Goal: Information Seeking & Learning: Find specific fact

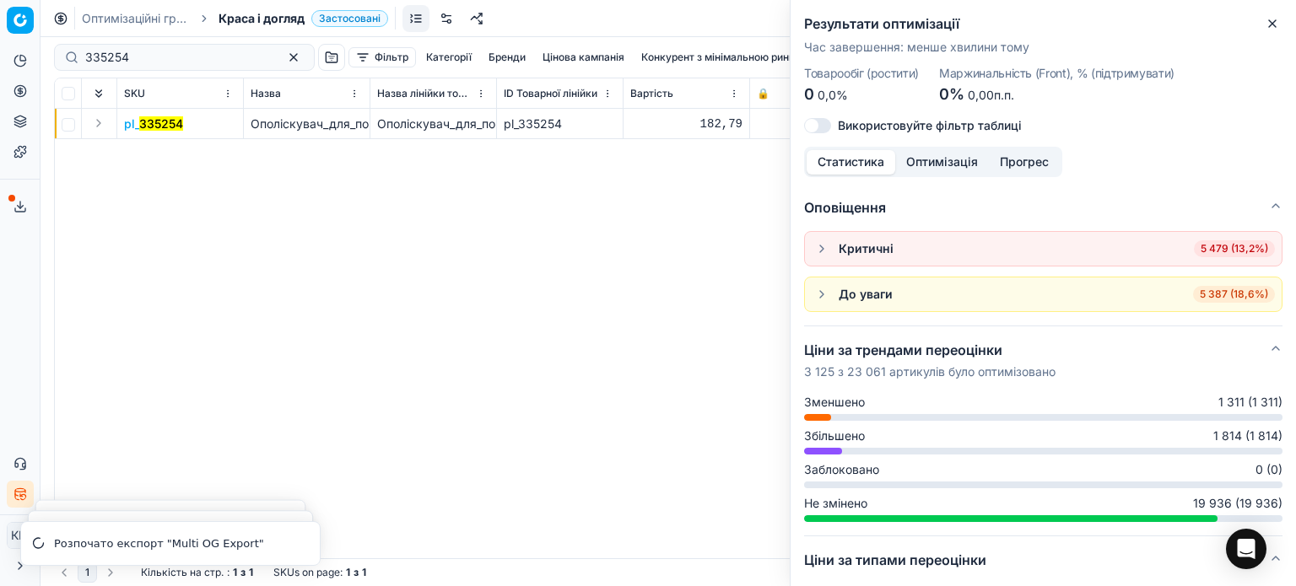
click at [1266, 26] on icon "button" at bounding box center [1272, 23] width 13 height 13
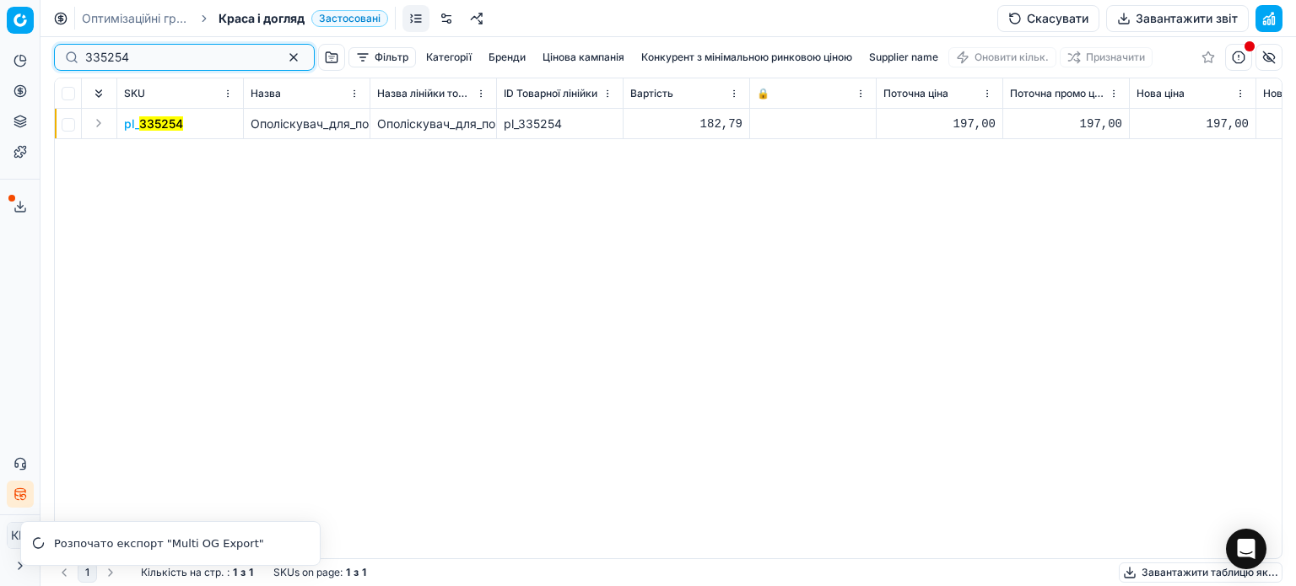
drag, startPoint x: 153, startPoint y: 65, endPoint x: 0, endPoint y: 57, distance: 152.9
click at [0, 57] on div "Pricing platform Аналітика Цінова оптимізація Асортимент продукції Шаблони Серв…" at bounding box center [648, 293] width 1296 height 586
paste input "461300"
type input "461300"
click at [173, 130] on mark "461300" at bounding box center [160, 123] width 43 height 14
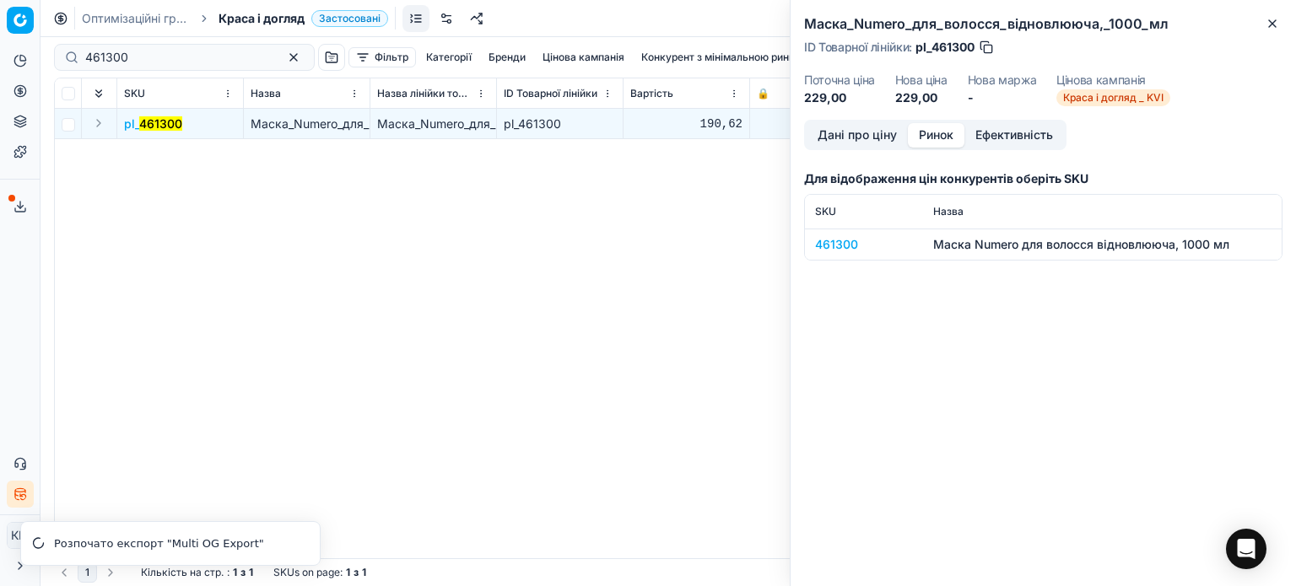
click at [940, 131] on button "Ринок" at bounding box center [936, 135] width 57 height 24
click at [830, 249] on div "461300" at bounding box center [864, 244] width 98 height 17
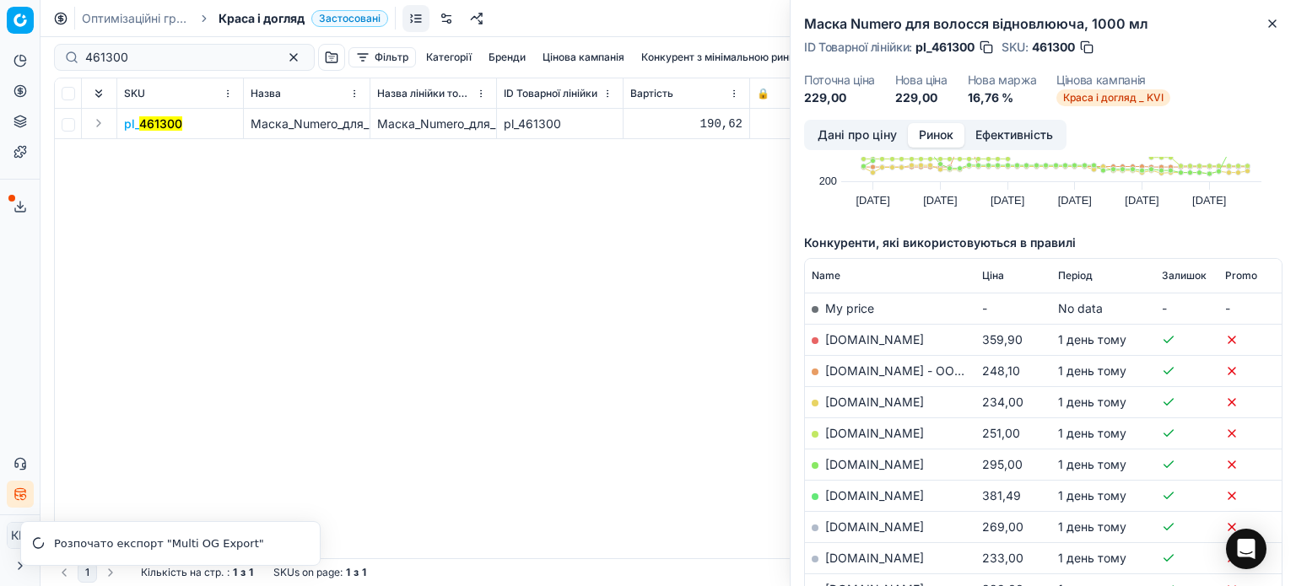
scroll to position [169, 0]
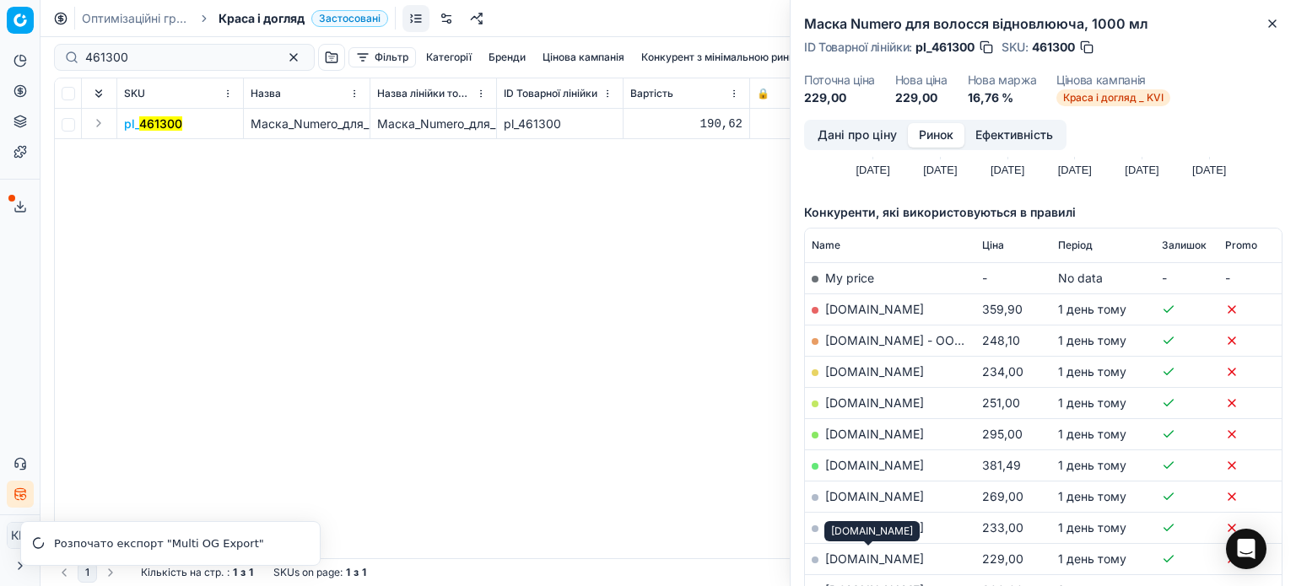
click at [886, 559] on link "[DOMAIN_NAME]" at bounding box center [874, 559] width 99 height 14
click at [1272, 20] on icon "button" at bounding box center [1272, 23] width 13 height 13
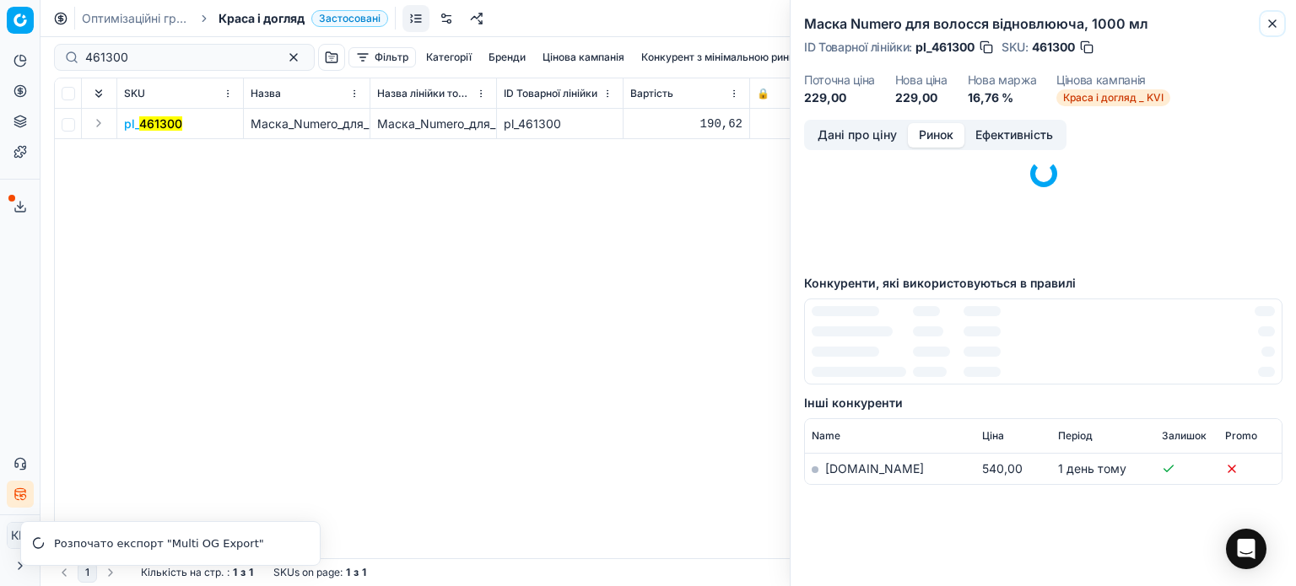
scroll to position [103, 0]
